Goal: Information Seeking & Learning: Find specific fact

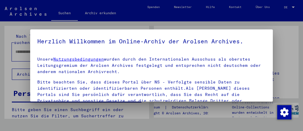
scroll to position [102, 0]
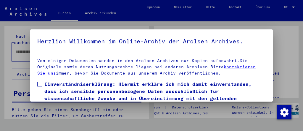
click at [119, 91] on span "Einverständniserklärung: Hiermit erkläre ich mich damit einverstanden, dass ich…" at bounding box center [154, 101] width 221 height 43
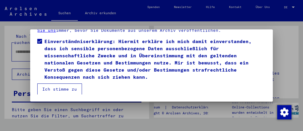
click at [68, 85] on button "Ich stimme zu" at bounding box center [59, 88] width 45 height 11
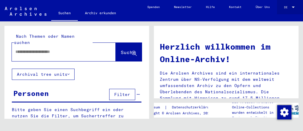
click at [289, 3] on div "DE DE" at bounding box center [290, 6] width 12 height 8
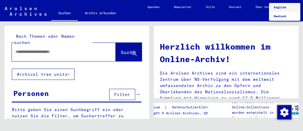
click at [288, 8] on span "English" at bounding box center [285, 7] width 22 height 9
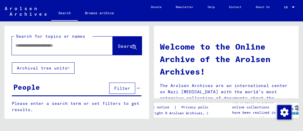
click at [74, 46] on input "text" at bounding box center [55, 45] width 80 height 6
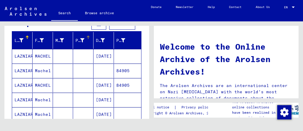
scroll to position [69, 0]
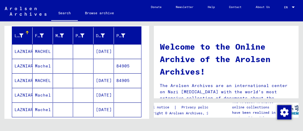
click at [81, 52] on mat-cell at bounding box center [83, 51] width 20 height 14
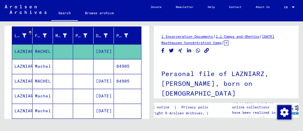
click at [120, 62] on mat-cell "84905" at bounding box center [127, 66] width 27 height 15
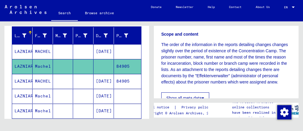
scroll to position [94, 0]
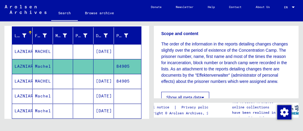
click at [126, 76] on mat-cell "84905" at bounding box center [127, 81] width 27 height 15
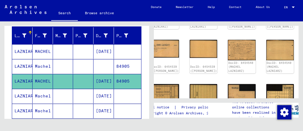
scroll to position [101, 24]
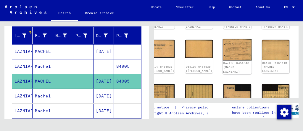
click at [223, 42] on img at bounding box center [237, 49] width 29 height 21
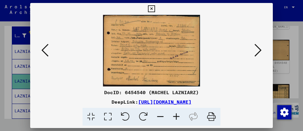
click at [279, 47] on div at bounding box center [151, 65] width 303 height 131
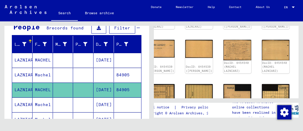
scroll to position [60, 0]
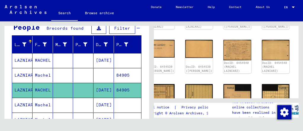
click at [107, 53] on mat-cell "[DATE]" at bounding box center [104, 60] width 20 height 15
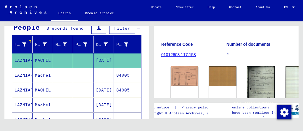
scroll to position [85, 0]
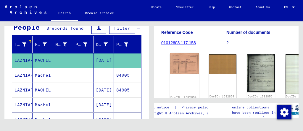
click at [175, 53] on img at bounding box center [184, 63] width 29 height 21
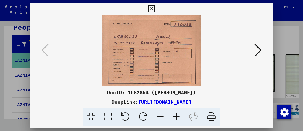
click at [291, 52] on div at bounding box center [151, 65] width 303 height 131
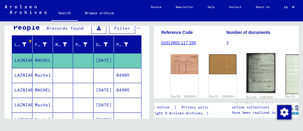
click at [247, 53] on img at bounding box center [261, 73] width 29 height 40
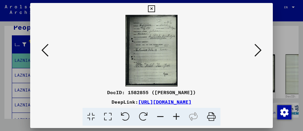
click at [286, 53] on div at bounding box center [151, 65] width 303 height 131
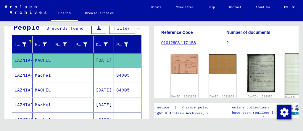
click at [285, 59] on img at bounding box center [299, 73] width 29 height 41
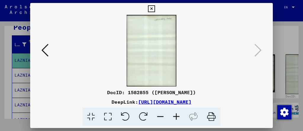
click at [299, 59] on div at bounding box center [151, 65] width 303 height 131
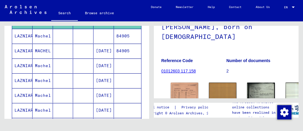
scroll to position [100, 0]
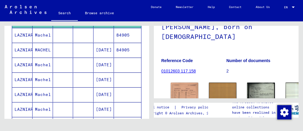
click at [105, 65] on mat-cell "[DATE]" at bounding box center [104, 64] width 20 height 15
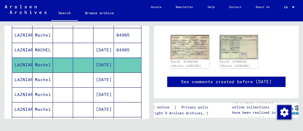
scroll to position [99, 0]
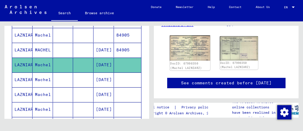
click at [196, 61] on img at bounding box center [190, 47] width 40 height 25
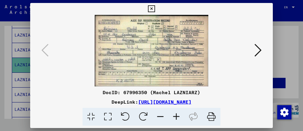
click at [280, 70] on div at bounding box center [151, 65] width 303 height 131
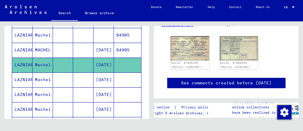
click at [104, 81] on mat-cell "[DATE]" at bounding box center [104, 79] width 20 height 15
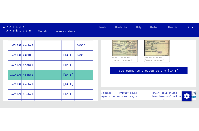
scroll to position [129, 0]
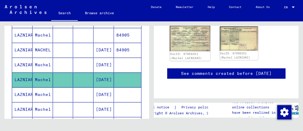
click at [197, 31] on img at bounding box center [190, 37] width 40 height 25
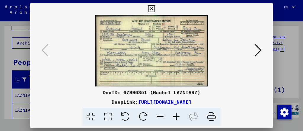
scroll to position [0, 0]
click at [255, 47] on icon at bounding box center [258, 50] width 7 height 14
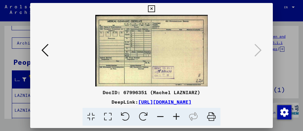
click at [290, 54] on div at bounding box center [151, 65] width 303 height 131
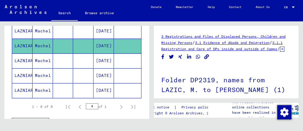
scroll to position [135, 0]
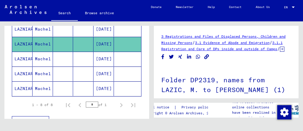
click at [101, 56] on mat-cell "[DATE]" at bounding box center [104, 59] width 20 height 15
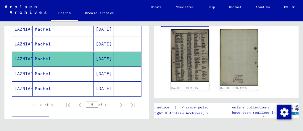
scroll to position [111, 0]
click at [196, 73] on img at bounding box center [190, 55] width 38 height 52
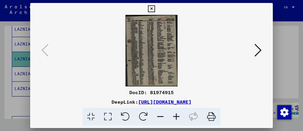
click at [258, 52] on icon at bounding box center [258, 50] width 7 height 14
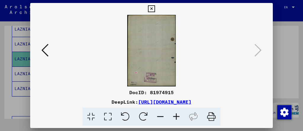
click at [282, 62] on div at bounding box center [151, 65] width 303 height 131
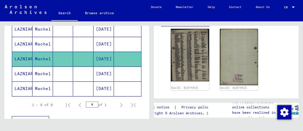
click at [114, 74] on mat-cell at bounding box center [127, 73] width 27 height 15
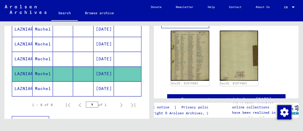
scroll to position [114, 0]
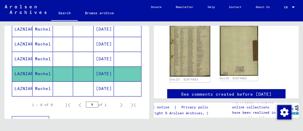
click at [199, 68] on img at bounding box center [190, 50] width 40 height 52
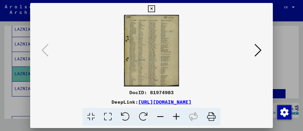
click at [276, 65] on div at bounding box center [151, 65] width 303 height 131
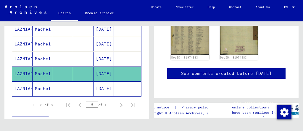
scroll to position [147, 0]
click at [107, 85] on mat-cell "[DATE]" at bounding box center [104, 88] width 20 height 15
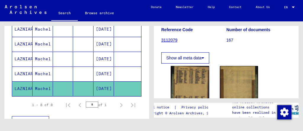
scroll to position [103, 0]
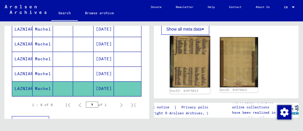
click at [190, 70] on img at bounding box center [190, 62] width 40 height 52
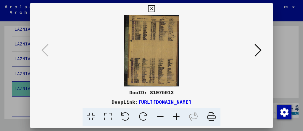
click at [274, 38] on div at bounding box center [151, 65] width 303 height 131
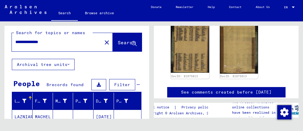
scroll to position [0, 0]
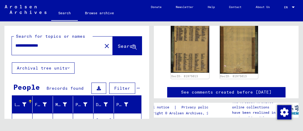
click at [64, 69] on button "Archival tree units" at bounding box center [43, 67] width 63 height 11
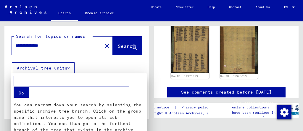
scroll to position [134, 0]
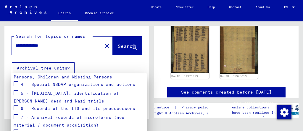
click at [64, 69] on div at bounding box center [151, 65] width 303 height 131
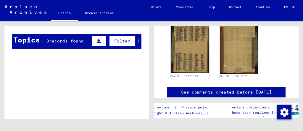
scroll to position [251, 0]
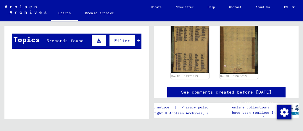
click at [75, 38] on span "records found" at bounding box center [66, 40] width 35 height 5
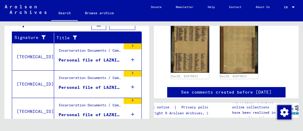
scroll to position [268, 0]
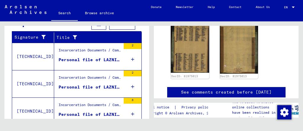
click at [131, 57] on icon at bounding box center [132, 59] width 3 height 21
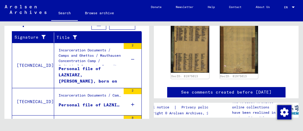
click at [101, 67] on div "Personal file of LAZNIARZ, [PERSON_NAME], born on [DEMOGRAPHIC_DATA]" at bounding box center [90, 74] width 62 height 18
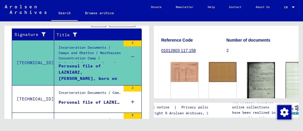
scroll to position [78, 0]
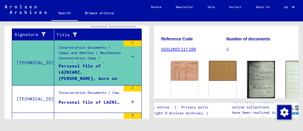
click at [130, 102] on mat-cell at bounding box center [127, 107] width 27 height 15
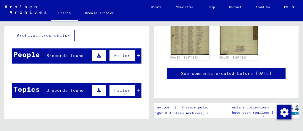
scroll to position [41, 0]
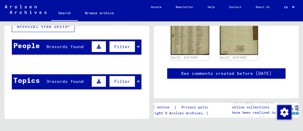
click at [133, 81] on mat-cell at bounding box center [127, 78] width 27 height 15
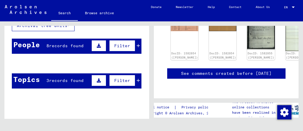
scroll to position [43, 0]
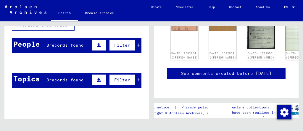
click at [136, 78] on mat-cell at bounding box center [127, 77] width 27 height 15
click at [67, 75] on mat-cell at bounding box center [63, 77] width 20 height 15
click at [75, 45] on span "records found" at bounding box center [66, 44] width 35 height 5
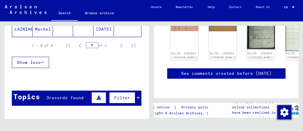
scroll to position [232, 0]
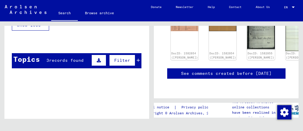
click at [67, 57] on span "records found" at bounding box center [66, 59] width 35 height 5
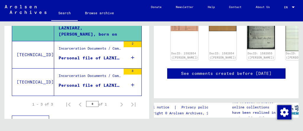
scroll to position [315, 0]
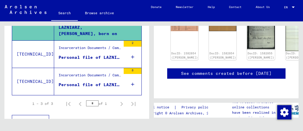
click at [77, 55] on div "Personal file of LAZNIARZ, [PERSON_NAME], born on [DEMOGRAPHIC_DATA]" at bounding box center [90, 57] width 62 height 6
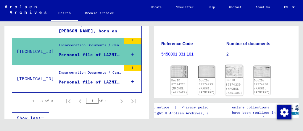
click at [236, 65] on img at bounding box center [235, 71] width 18 height 13
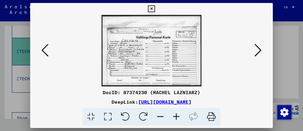
click at [287, 52] on div at bounding box center [151, 65] width 303 height 131
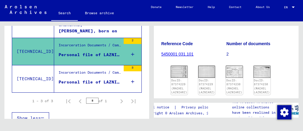
scroll to position [83, 0]
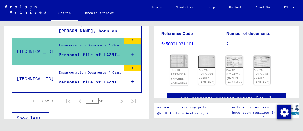
click at [174, 55] on img at bounding box center [180, 61] width 18 height 13
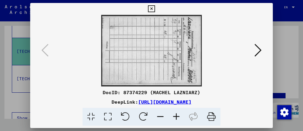
click at [280, 85] on div at bounding box center [151, 65] width 303 height 131
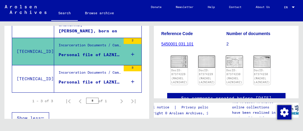
click at [111, 79] on div "Personal file of LAZNIARZ, [PERSON_NAME], born on [DEMOGRAPHIC_DATA]" at bounding box center [90, 82] width 62 height 6
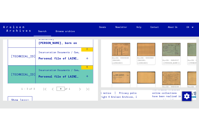
scroll to position [107, 0]
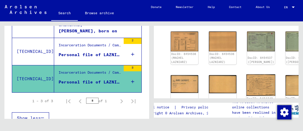
click at [247, 74] on img at bounding box center [261, 84] width 29 height 21
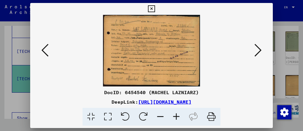
click at [266, 46] on div at bounding box center [151, 50] width 242 height 71
click at [261, 49] on icon at bounding box center [258, 50] width 7 height 14
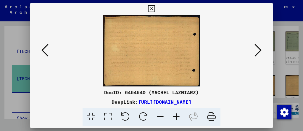
click at [261, 49] on icon at bounding box center [258, 50] width 7 height 14
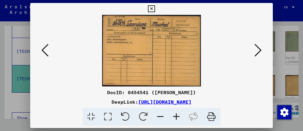
click at [260, 49] on icon at bounding box center [258, 50] width 7 height 14
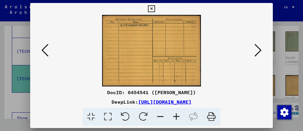
click at [260, 49] on icon at bounding box center [258, 50] width 7 height 14
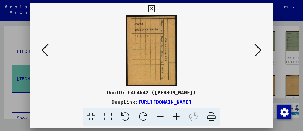
click at [42, 51] on icon at bounding box center [44, 50] width 7 height 14
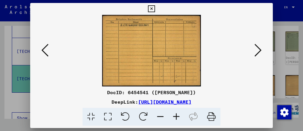
click at [254, 49] on button at bounding box center [258, 50] width 11 height 17
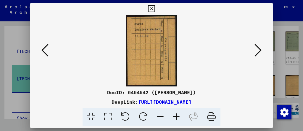
click at [254, 49] on button at bounding box center [258, 50] width 11 height 17
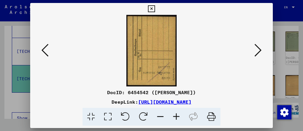
click at [254, 49] on button at bounding box center [258, 50] width 11 height 17
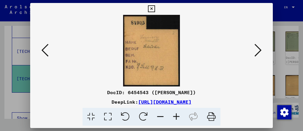
click at [254, 49] on button at bounding box center [258, 50] width 11 height 17
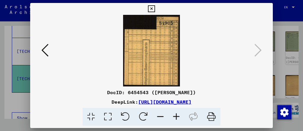
click at [47, 50] on icon at bounding box center [44, 50] width 7 height 14
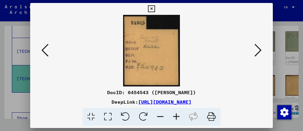
click at [47, 50] on icon at bounding box center [44, 50] width 7 height 14
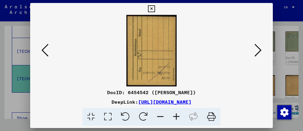
click at [47, 50] on icon at bounding box center [44, 50] width 7 height 14
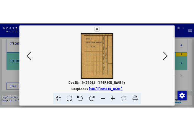
scroll to position [57, 0]
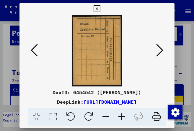
click at [184, 26] on div at bounding box center [97, 65] width 194 height 131
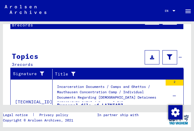
scroll to position [0, 0]
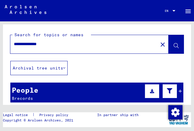
click at [85, 50] on div "**********" at bounding box center [82, 43] width 144 height 13
click at [83, 42] on input "**********" at bounding box center [84, 44] width 141 height 6
type input "*"
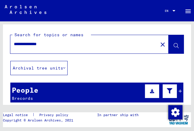
type input "**********"
click at [83, 42] on input "**********" at bounding box center [84, 44] width 141 height 6
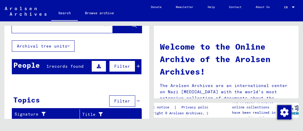
click at [72, 66] on span "records found" at bounding box center [66, 65] width 35 height 5
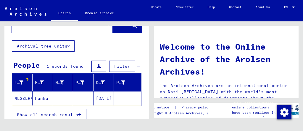
click at [73, 94] on mat-cell at bounding box center [83, 98] width 20 height 14
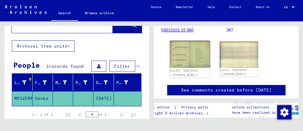
scroll to position [104, 0]
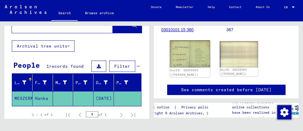
click at [184, 55] on img at bounding box center [190, 53] width 40 height 27
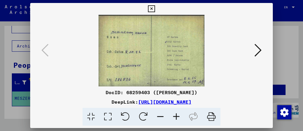
click at [291, 38] on div at bounding box center [151, 65] width 303 height 131
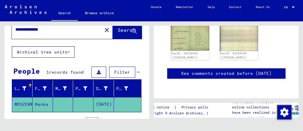
scroll to position [0, 0]
